Goal: Navigation & Orientation: Find specific page/section

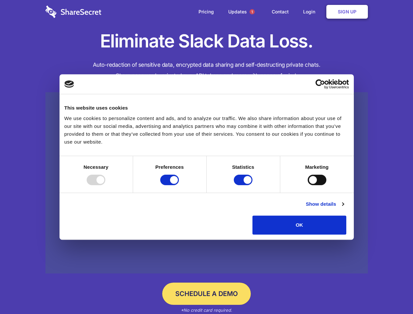
click at [105, 185] on div at bounding box center [96, 180] width 19 height 10
click at [179, 185] on input "Preferences" at bounding box center [169, 180] width 19 height 10
checkbox input "false"
click at [244, 185] on input "Statistics" at bounding box center [243, 180] width 19 height 10
checkbox input "false"
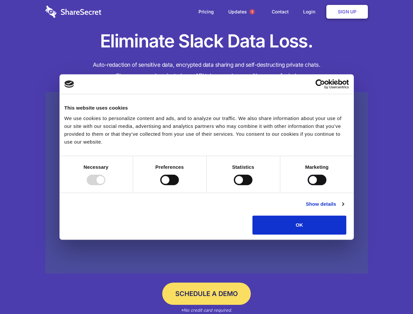
click at [308, 185] on input "Marketing" at bounding box center [317, 180] width 19 height 10
checkbox input "true"
click at [344, 208] on link "Show details" at bounding box center [325, 204] width 38 height 8
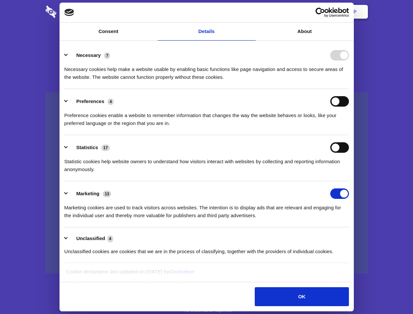
click at [349, 89] on li "Necessary 7 Necessary cookies help make a website usable by enabling basic func…" at bounding box center [206, 66] width 285 height 46
click at [252, 12] on span "1" at bounding box center [252, 11] width 5 height 5
